Goal: Task Accomplishment & Management: Manage account settings

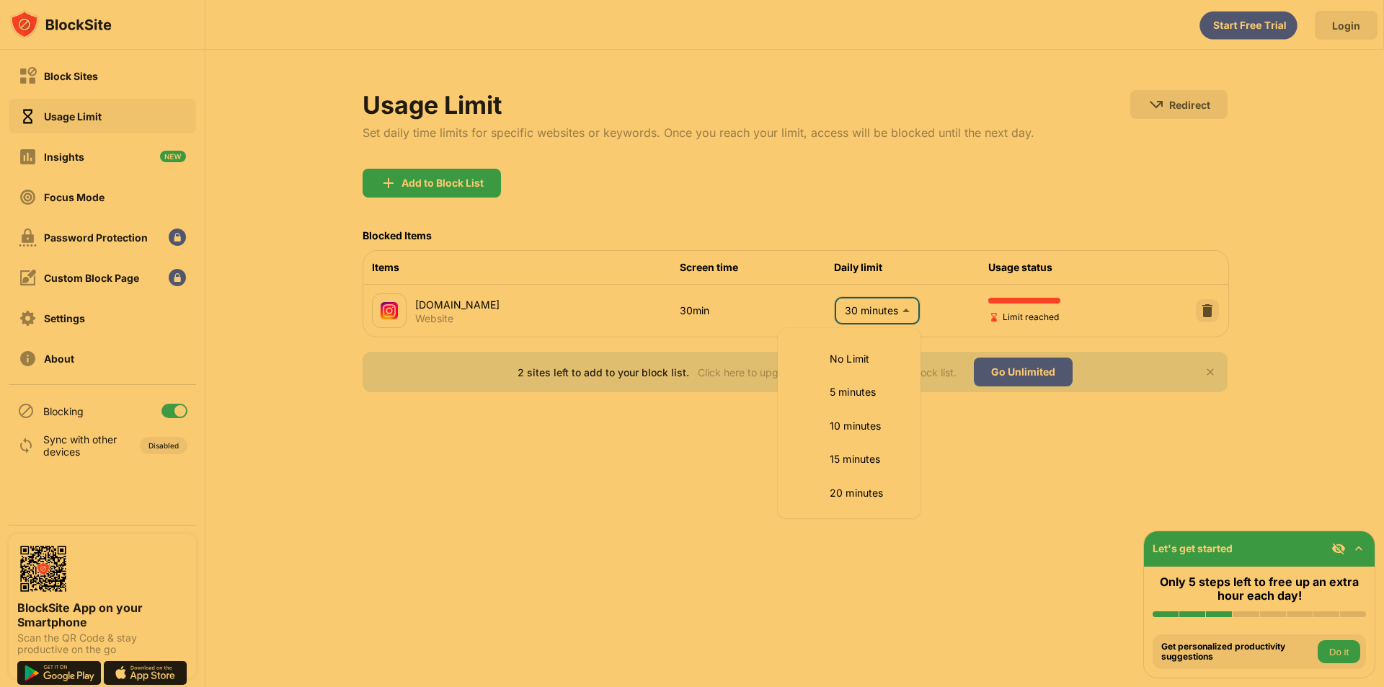
click at [892, 323] on body "Block Sites Usage Limit Insights Focus Mode Password Protection Custom Block Pa…" at bounding box center [692, 343] width 1384 height 687
click at [862, 476] on li "40 minutes" at bounding box center [848, 489] width 125 height 33
type input "**"
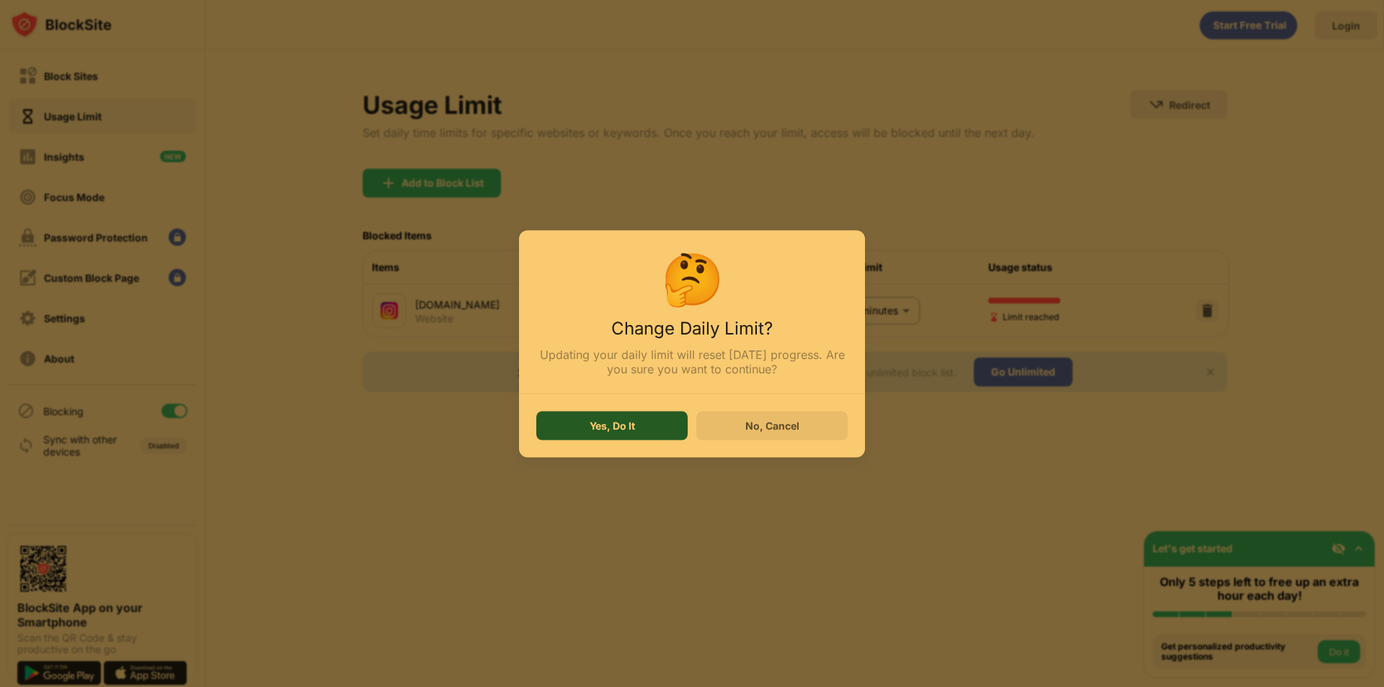
click at [630, 419] on div "Yes, Do It" at bounding box center [611, 425] width 151 height 29
